Goal: Navigation & Orientation: Find specific page/section

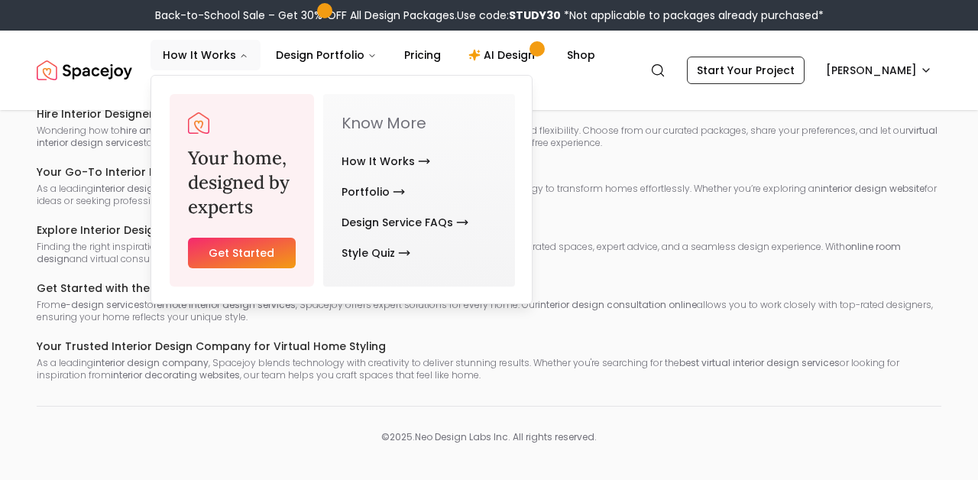
click at [366, 256] on link "Style Quiz" at bounding box center [376, 253] width 69 height 31
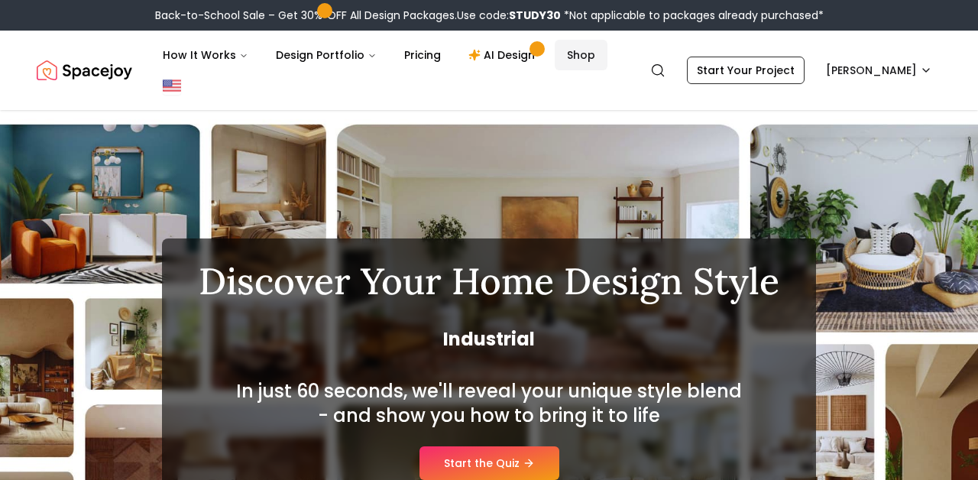
click at [571, 55] on link "Shop" at bounding box center [581, 55] width 53 height 31
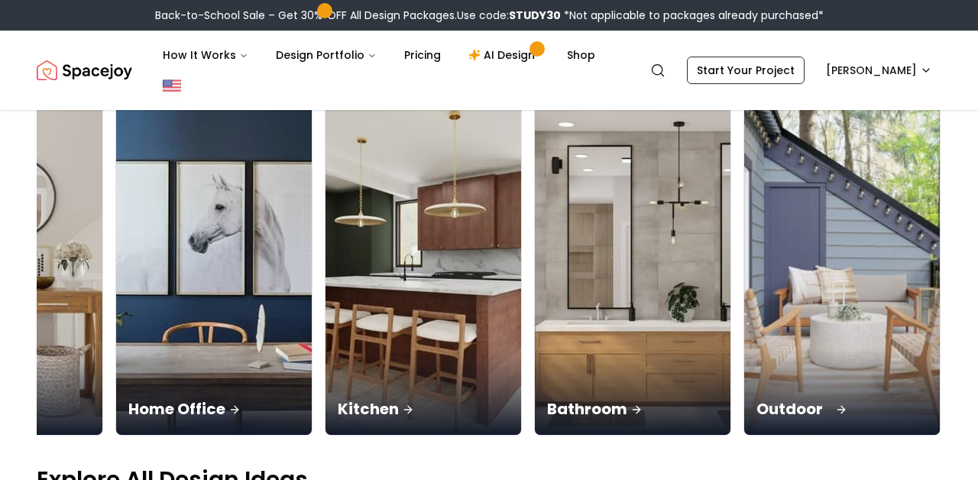
scroll to position [0, 970]
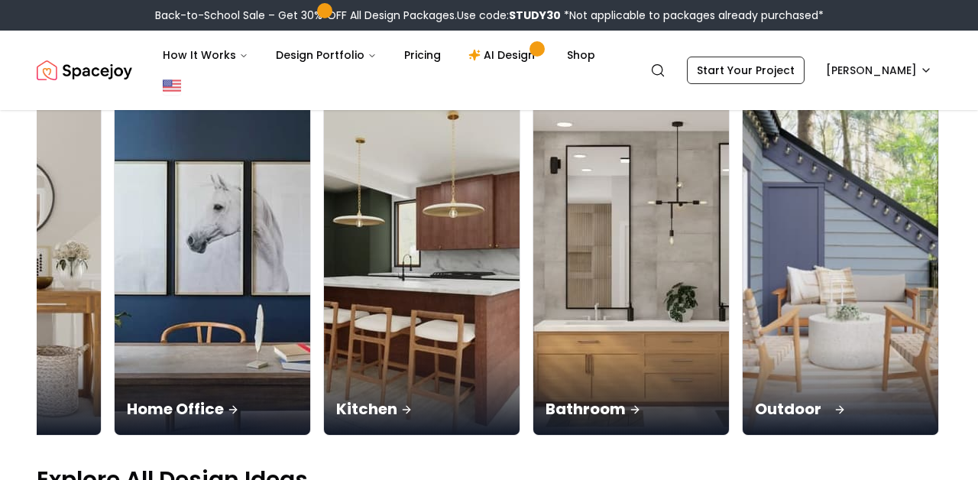
click at [803, 316] on img at bounding box center [841, 262] width 206 height 363
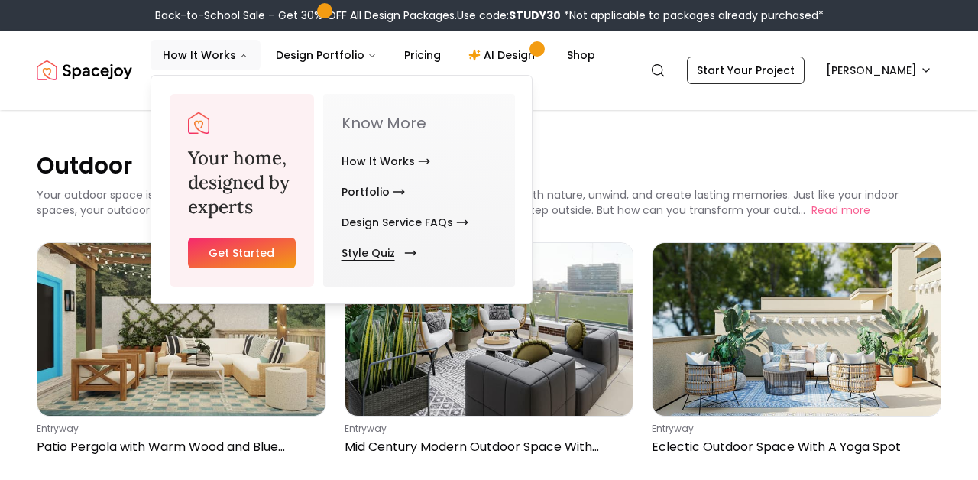
click at [376, 254] on link "Style Quiz" at bounding box center [376, 253] width 69 height 31
